Goal: Task Accomplishment & Management: Use online tool/utility

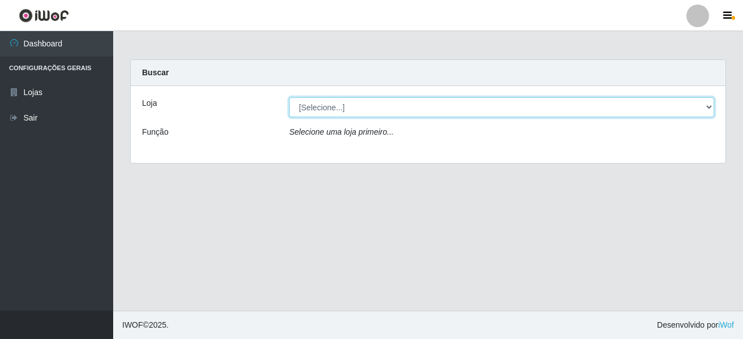
click at [324, 105] on select "[Selecione...] Nova República - Pajuçara Nova República - Pompeia" at bounding box center [501, 107] width 425 height 20
select select "64"
click at [289, 97] on select "[Selecione...] Nova República - Pajuçara Nova República - Pompeia" at bounding box center [501, 107] width 425 height 20
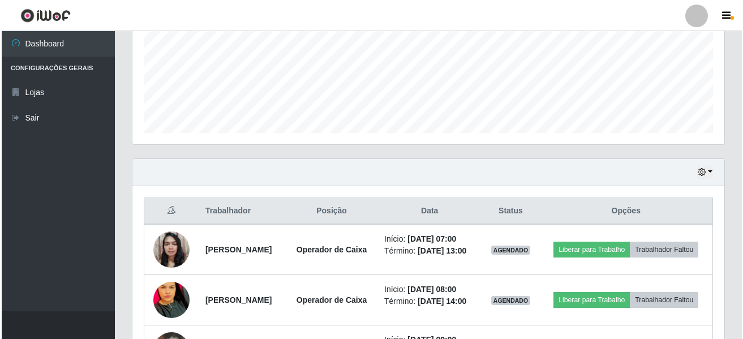
scroll to position [339, 0]
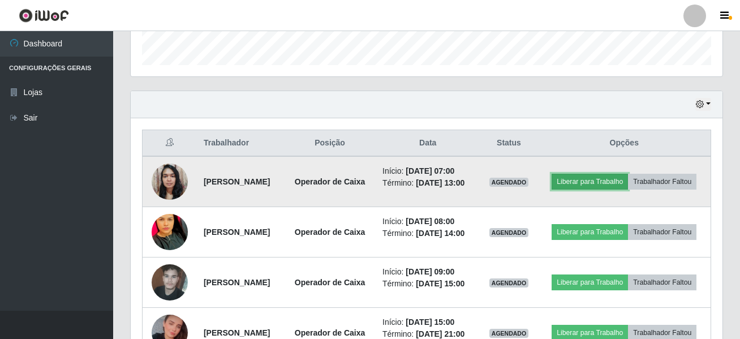
click at [618, 175] on button "Liberar para Trabalho" at bounding box center [590, 182] width 76 height 16
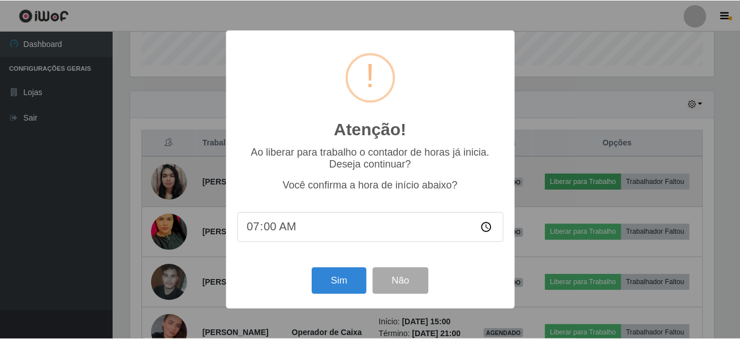
scroll to position [235, 586]
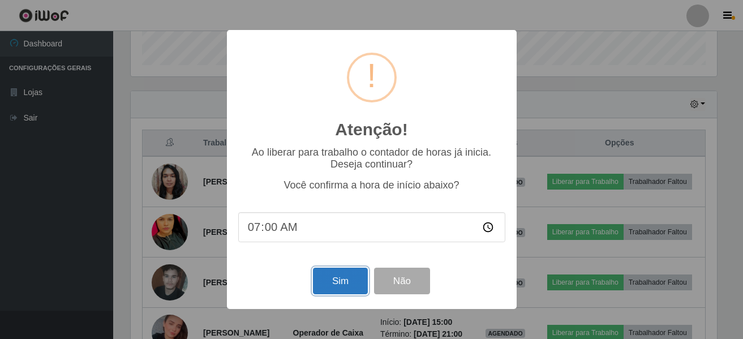
click at [334, 282] on button "Sim" at bounding box center [340, 281] width 55 height 27
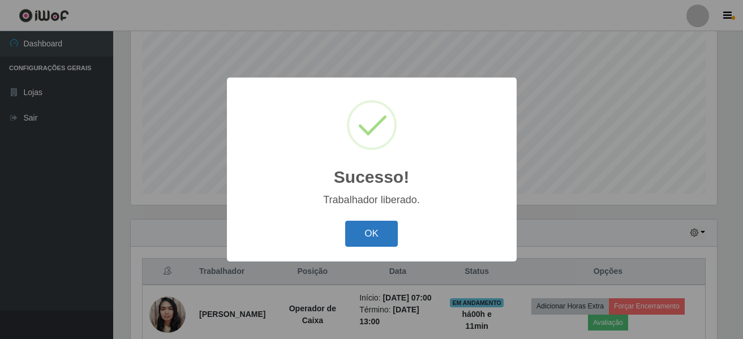
click at [374, 240] on button "OK" at bounding box center [371, 234] width 53 height 27
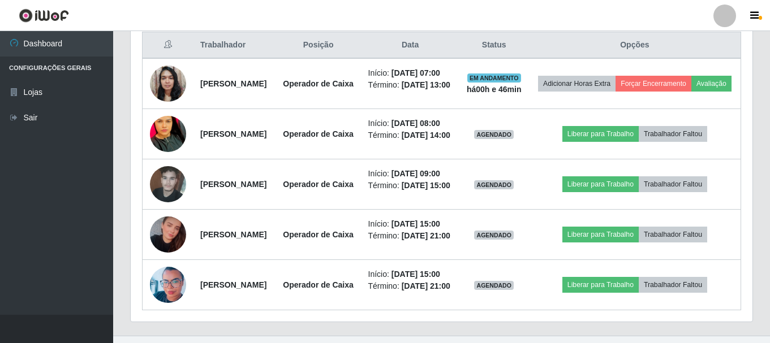
scroll to position [235, 622]
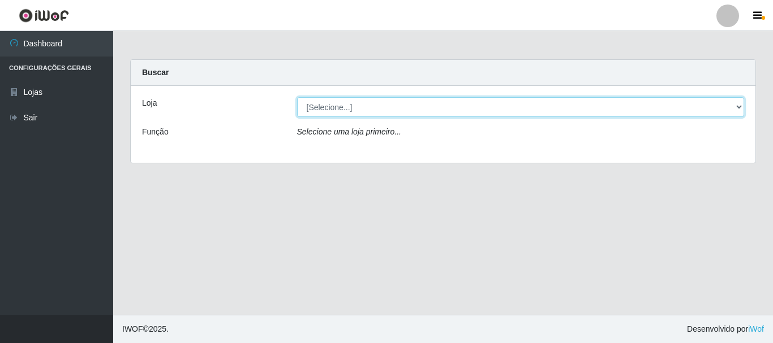
drag, startPoint x: 738, startPoint y: 108, endPoint x: 723, endPoint y: 105, distance: 15.1
click at [738, 107] on select "[Selecione...] Nova República - Pajuçara Nova República - Pompeia" at bounding box center [520, 107] width 447 height 20
select select "64"
click at [297, 97] on select "[Selecione...] Nova República - Pajuçara Nova República - Pompeia" at bounding box center [520, 107] width 447 height 20
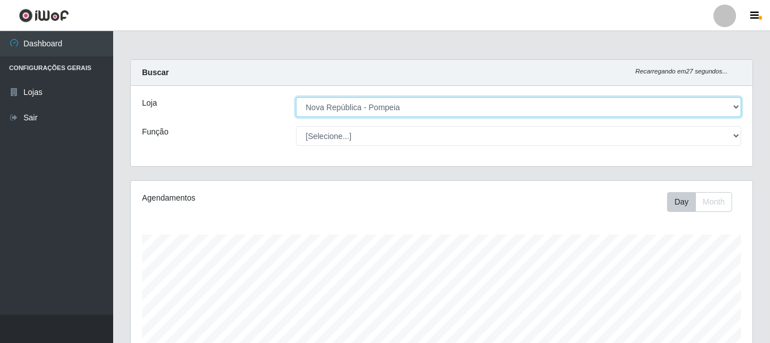
scroll to position [235, 622]
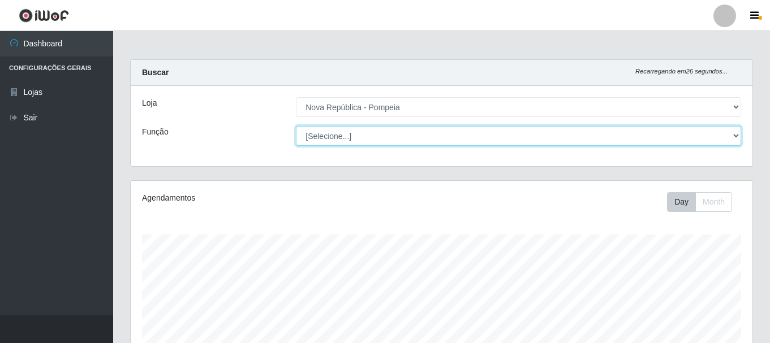
click at [738, 138] on select "[Selecione...] Balconista Operador de Caixa Recepcionista Repositor" at bounding box center [518, 136] width 445 height 20
select select "22"
click at [296, 126] on select "[Selecione...] Balconista Operador de Caixa Recepcionista Repositor" at bounding box center [518, 136] width 445 height 20
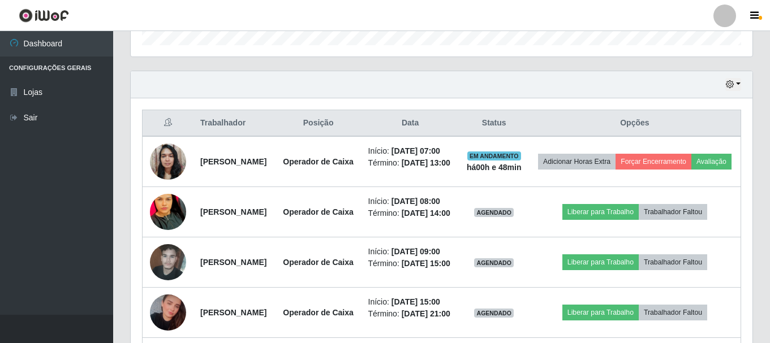
scroll to position [371, 0]
